Goal: Information Seeking & Learning: Learn about a topic

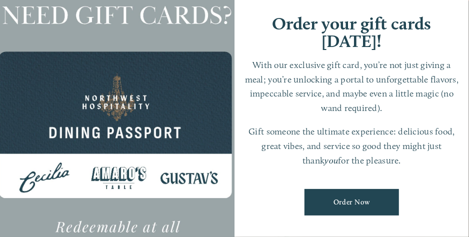
scroll to position [20, 0]
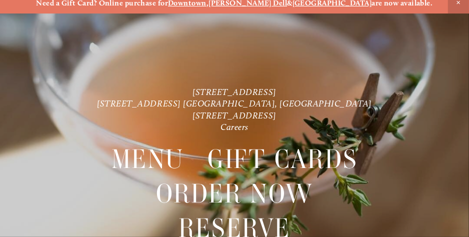
scroll to position [20, 0]
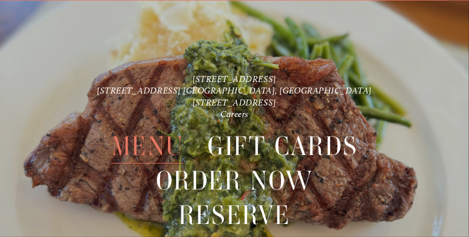
click at [144, 141] on span "Menu" at bounding box center [147, 146] width 73 height 34
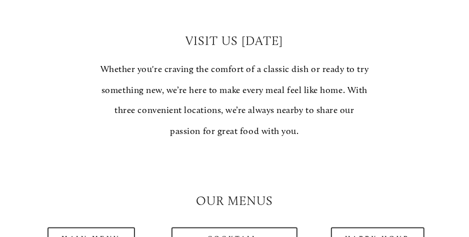
scroll to position [840, 0]
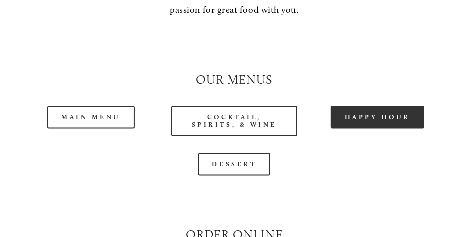
click at [374, 106] on link "Happy Hour" at bounding box center [378, 117] width 94 height 22
